Goal: Task Accomplishment & Management: Manage account settings

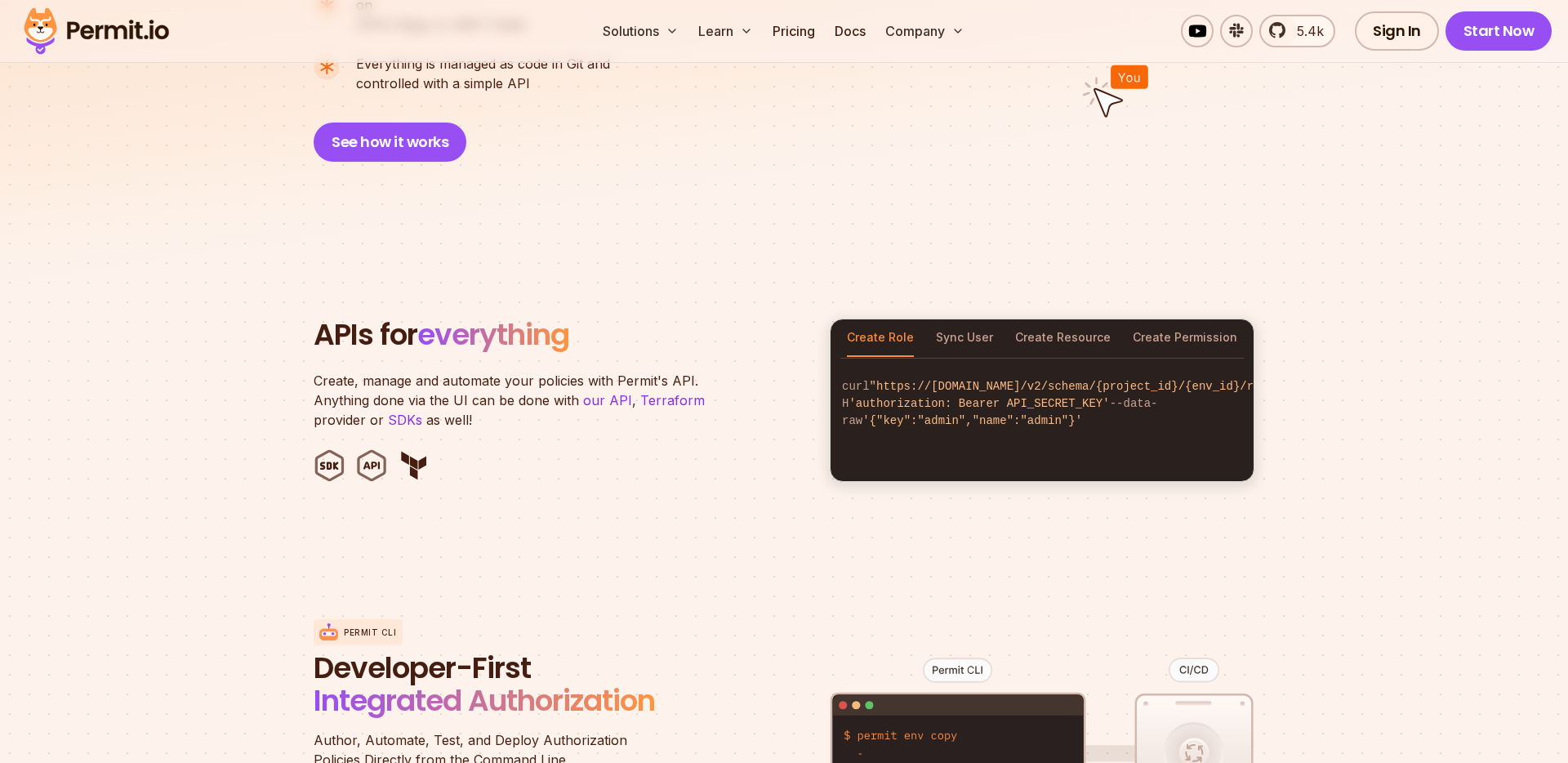
scroll to position [1635, 0]
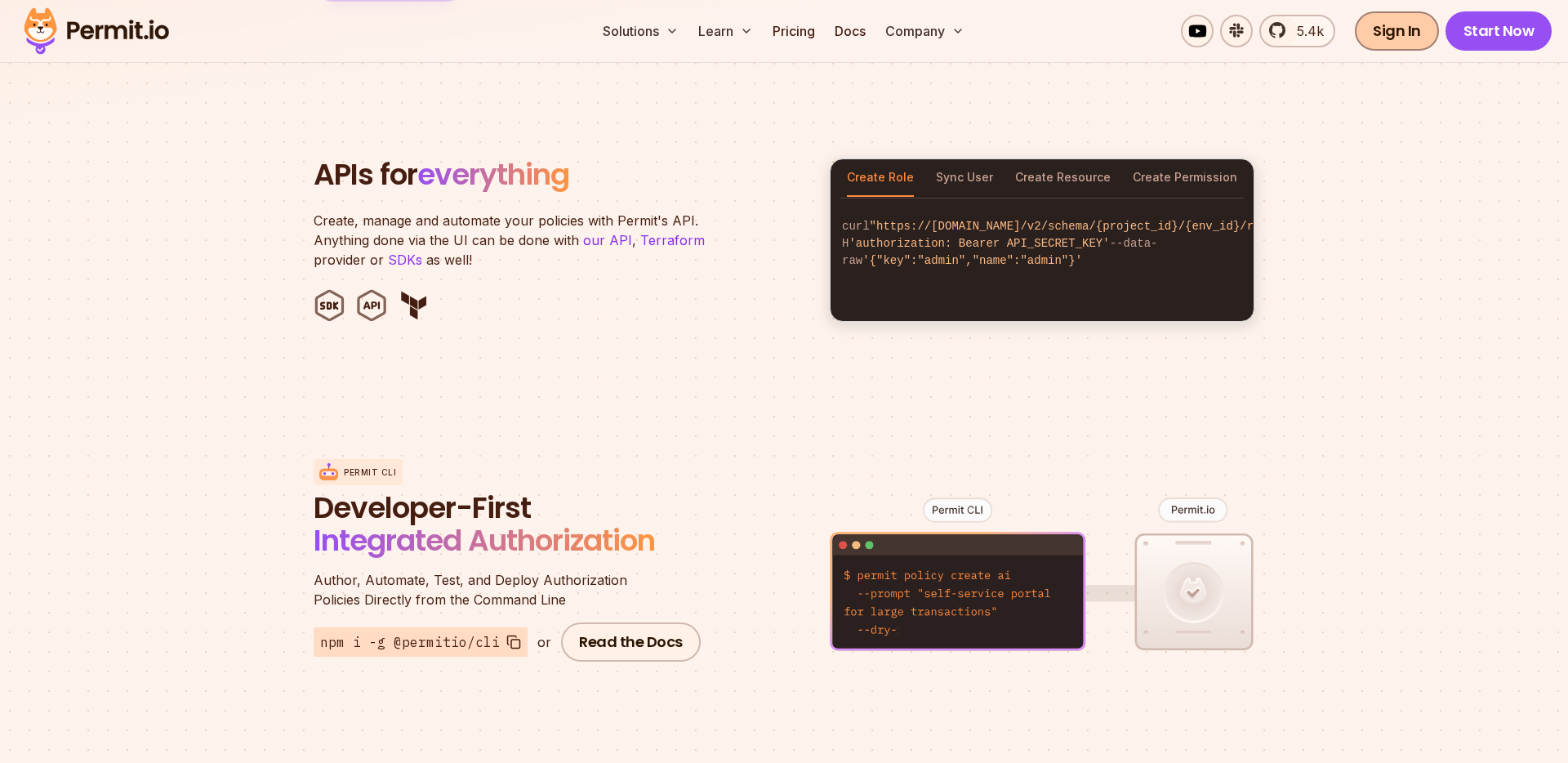
click at [1399, 28] on link "Sign In" at bounding box center [1396, 31] width 85 height 39
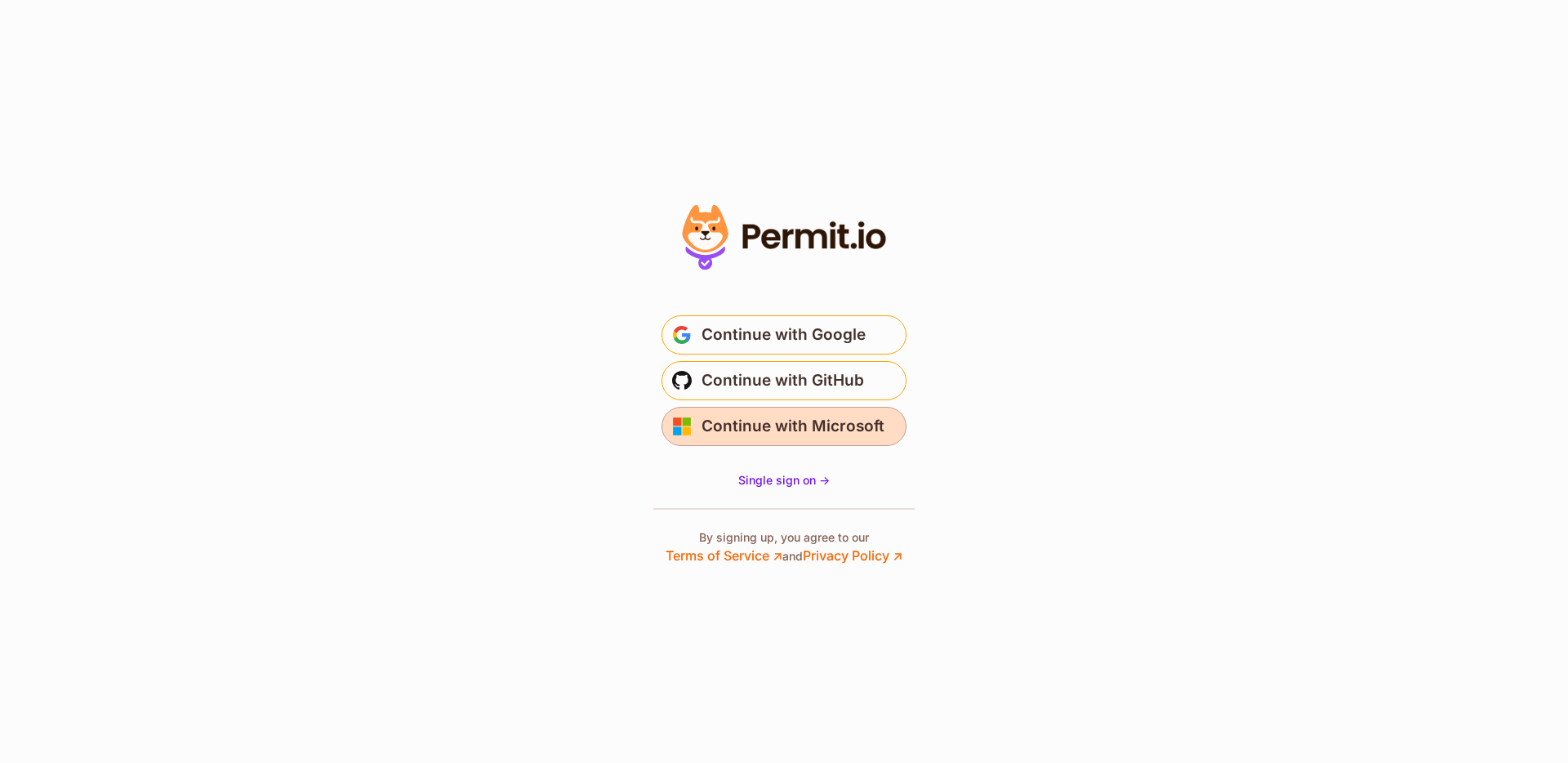
click at [802, 407] on button "Continue with Microsoft" at bounding box center [784, 427] width 245 height 39
